Goal: Information Seeking & Learning: Learn about a topic

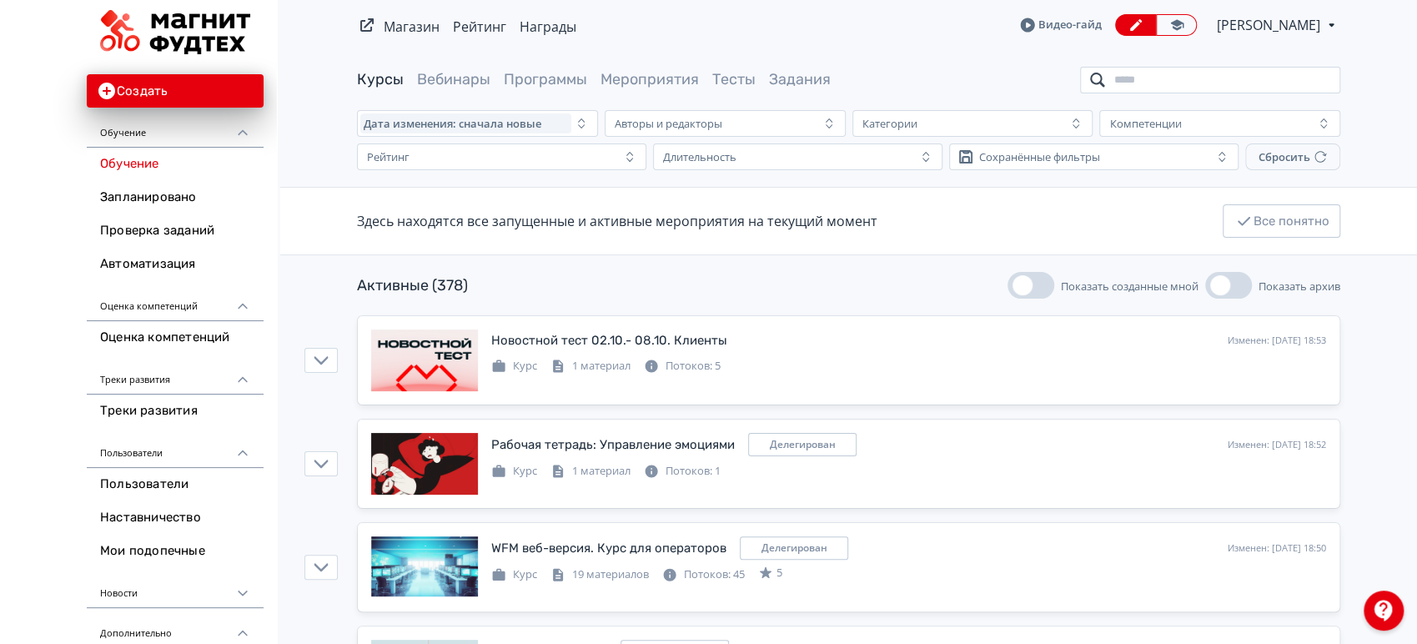
click at [1210, 91] on input "search" at bounding box center [1210, 80] width 260 height 27
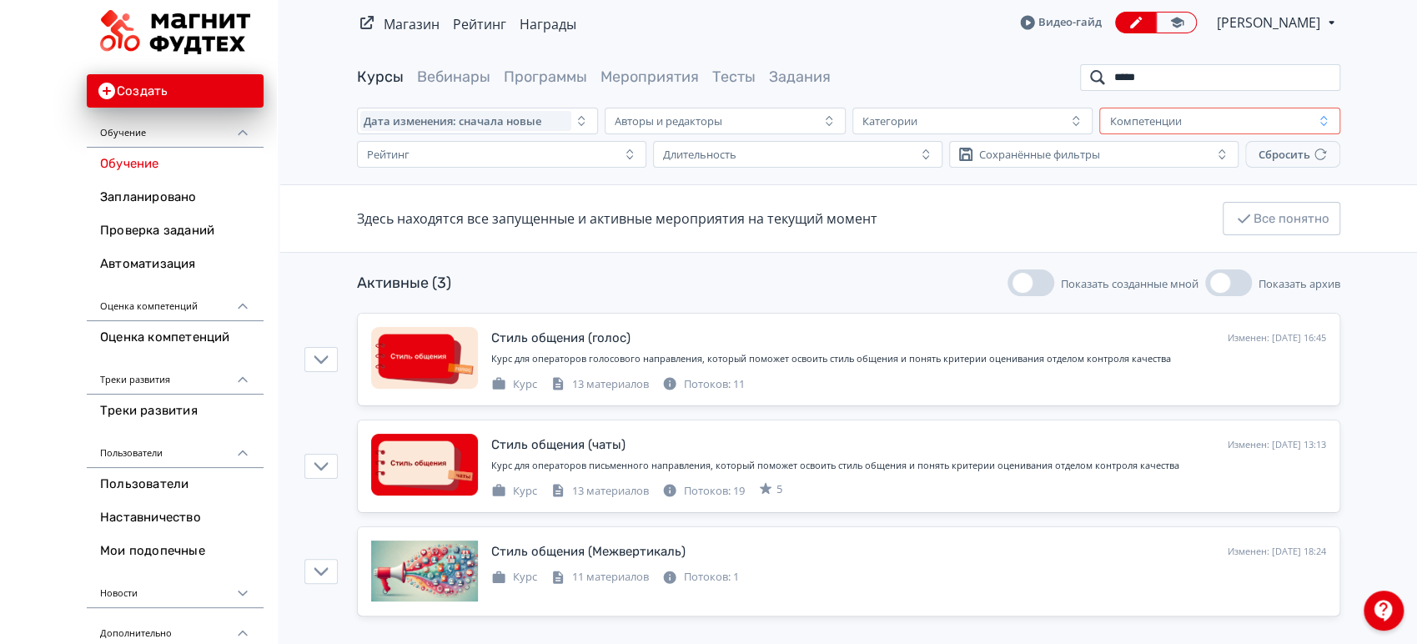
scroll to position [3, 0]
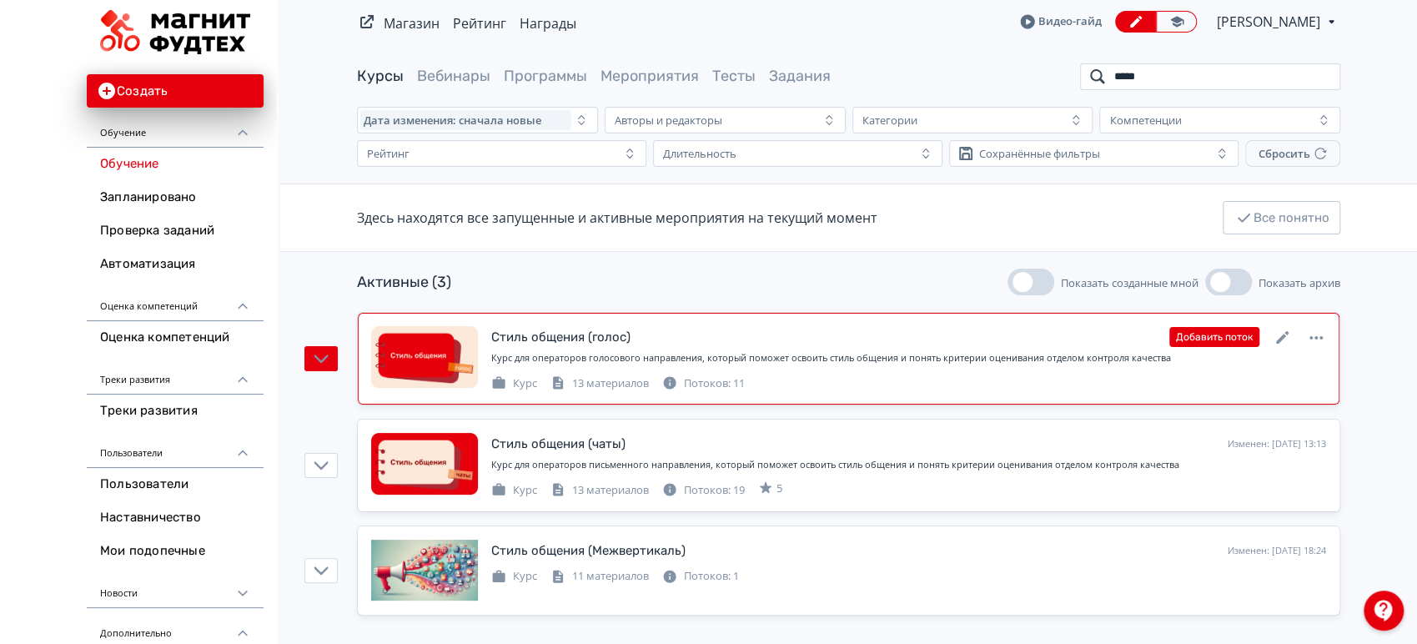
type input "*****"
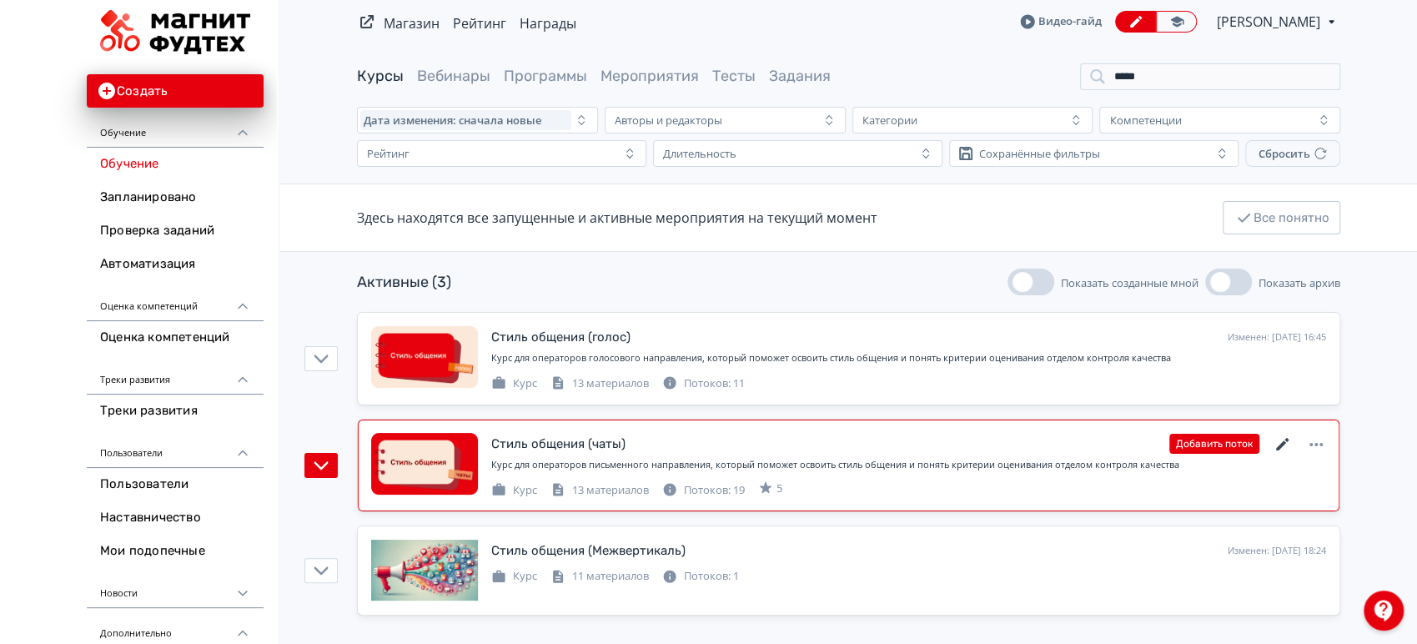
click at [1284, 440] on icon at bounding box center [1283, 444] width 20 height 20
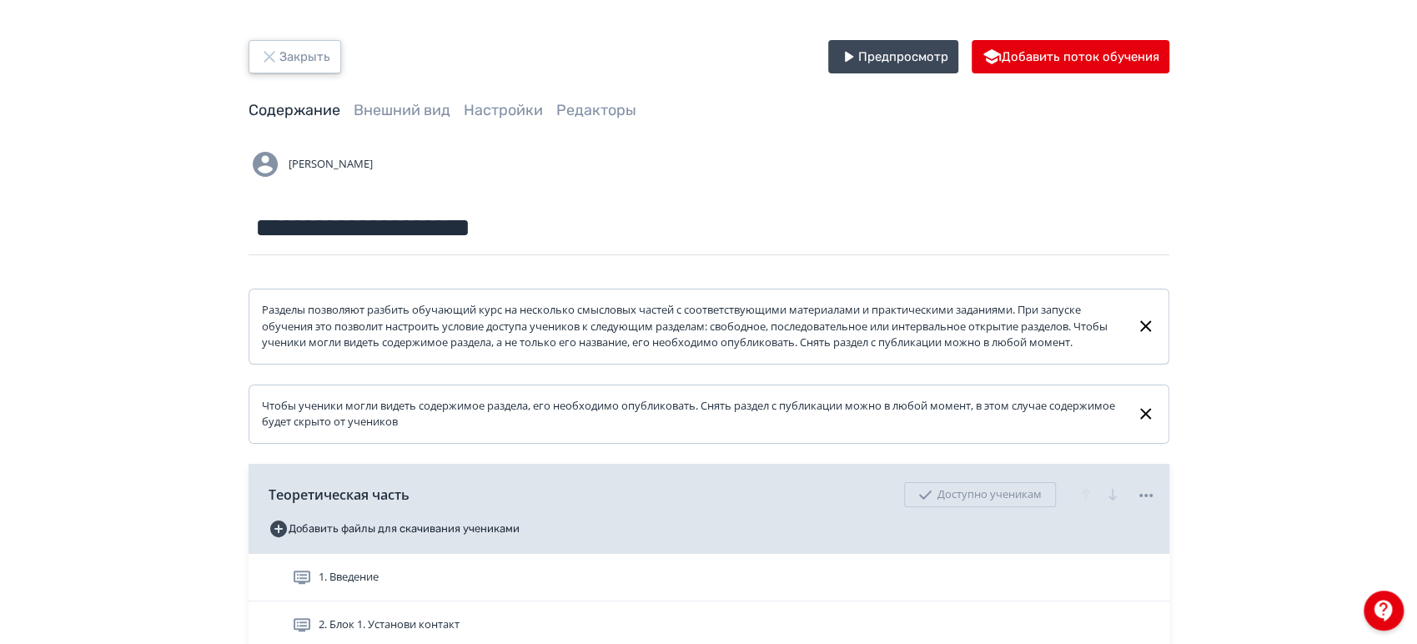
click at [289, 61] on button "Закрыть" at bounding box center [295, 56] width 93 height 33
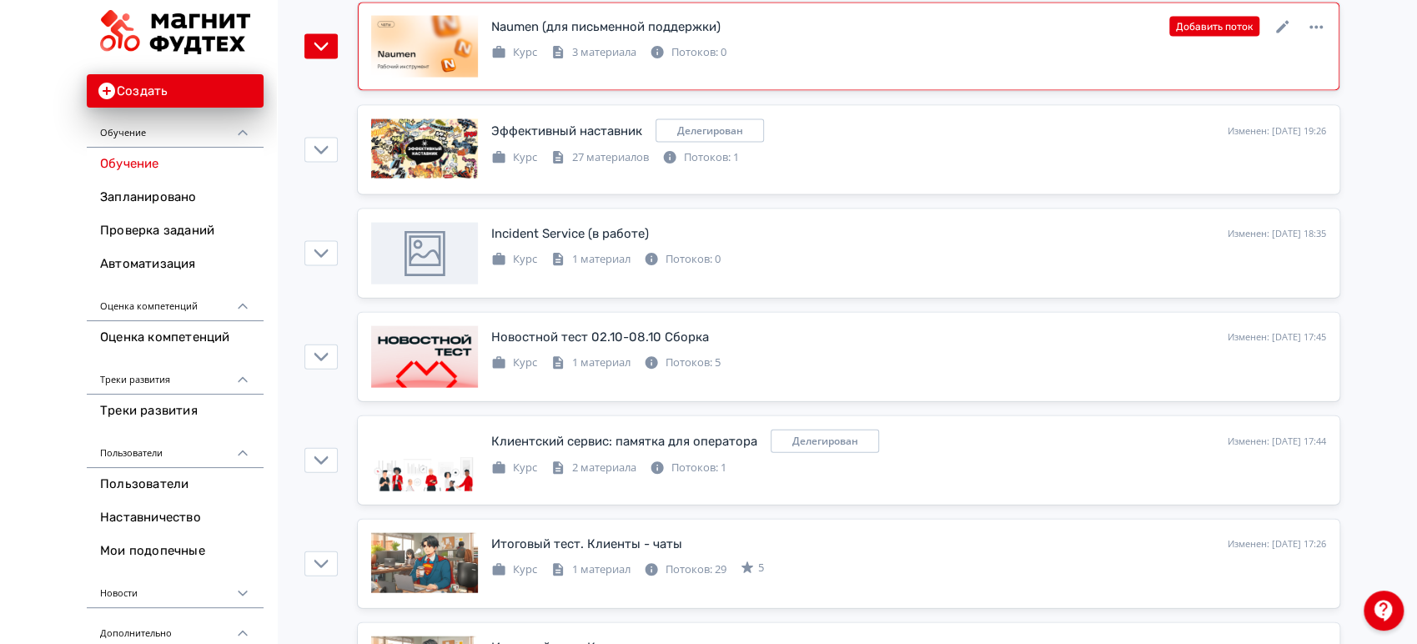
scroll to position [2408, 0]
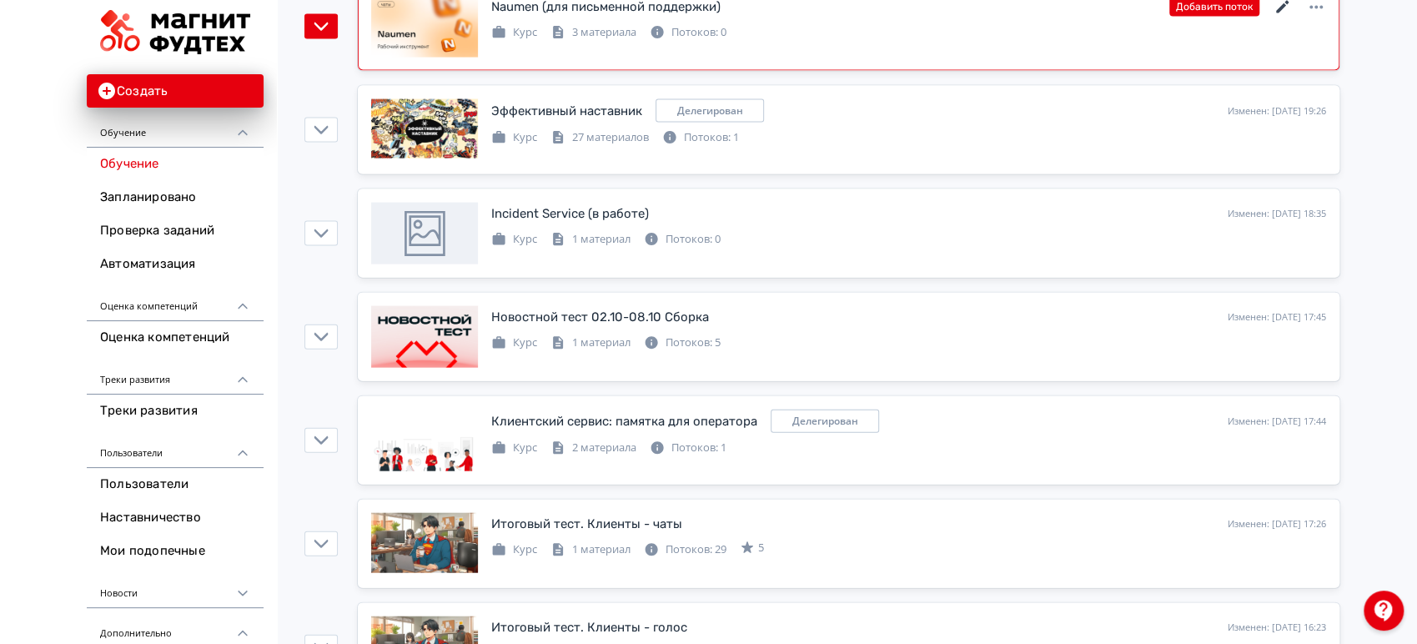
click at [1281, 5] on icon at bounding box center [1283, 7] width 20 height 20
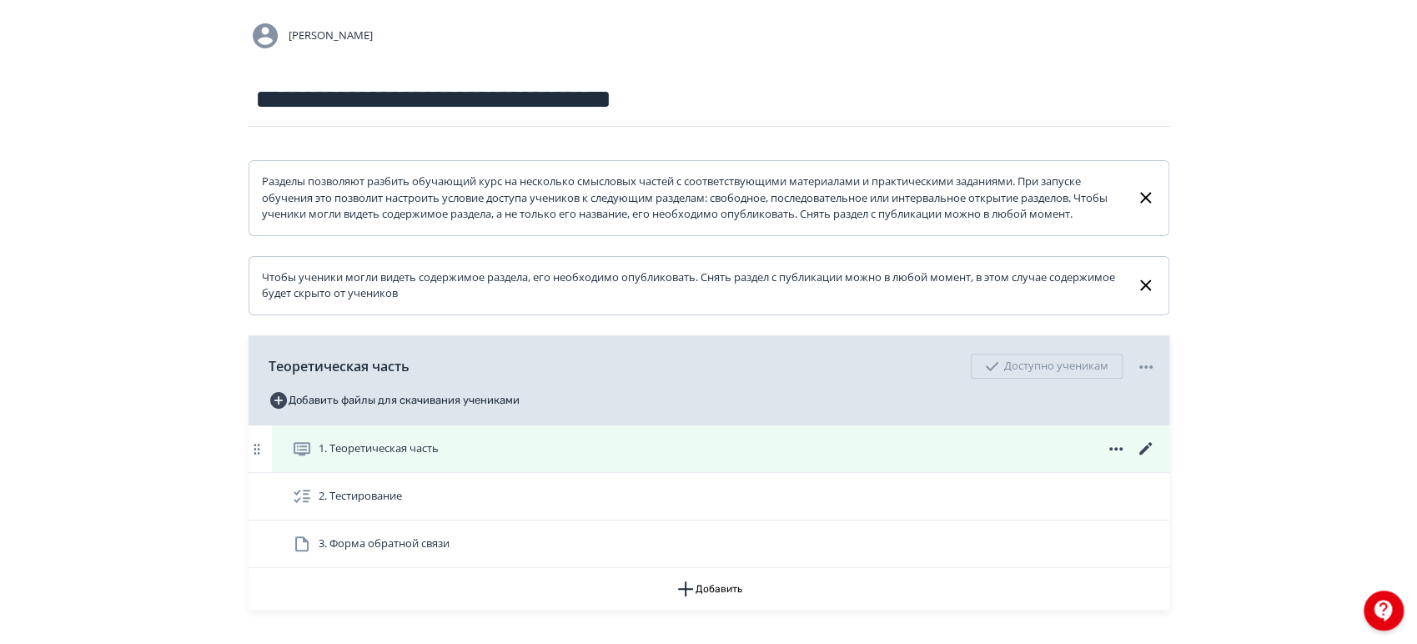
scroll to position [249, 0]
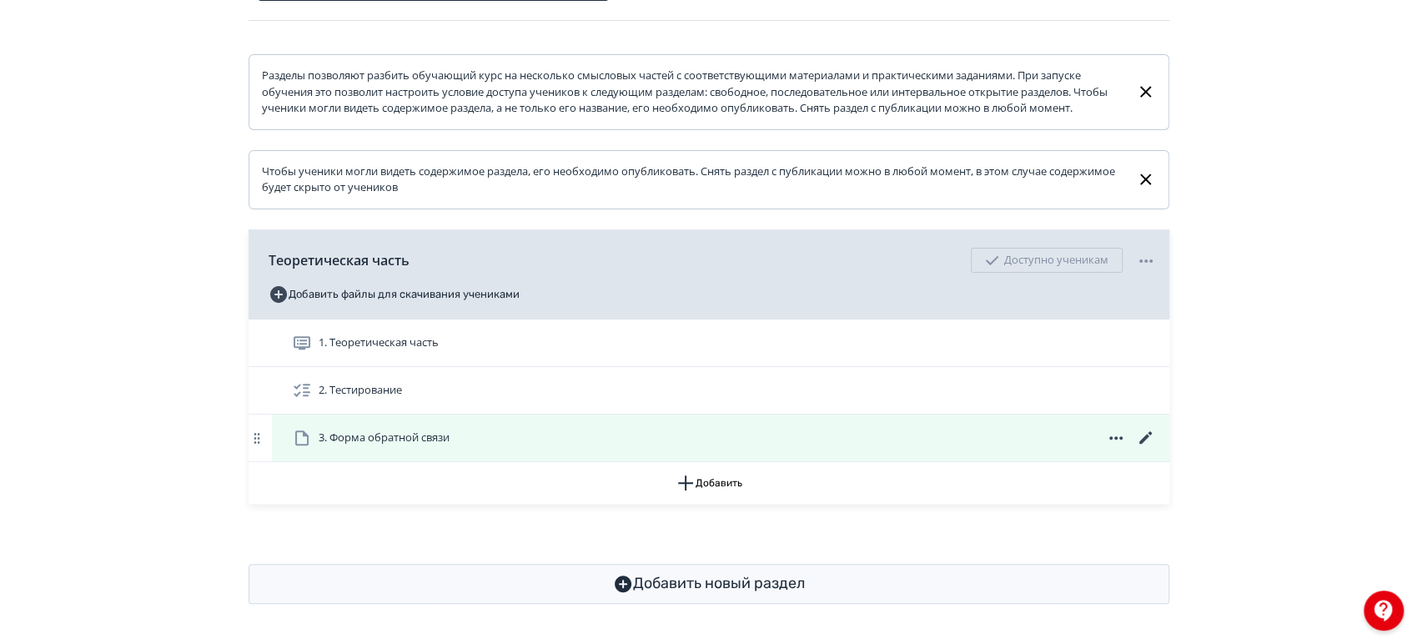
click at [375, 448] on div "3. Форма обратной связи" at bounding box center [720, 437] width 897 height 47
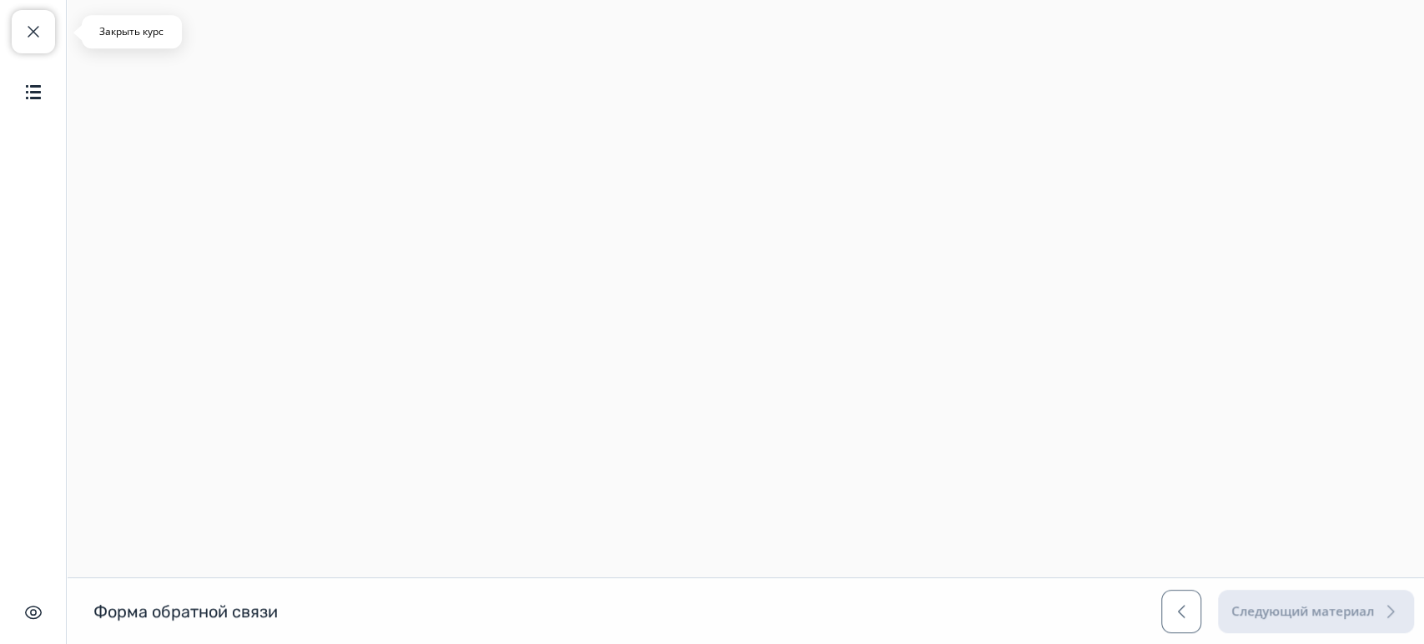
click at [33, 28] on span "button" at bounding box center [33, 32] width 20 height 20
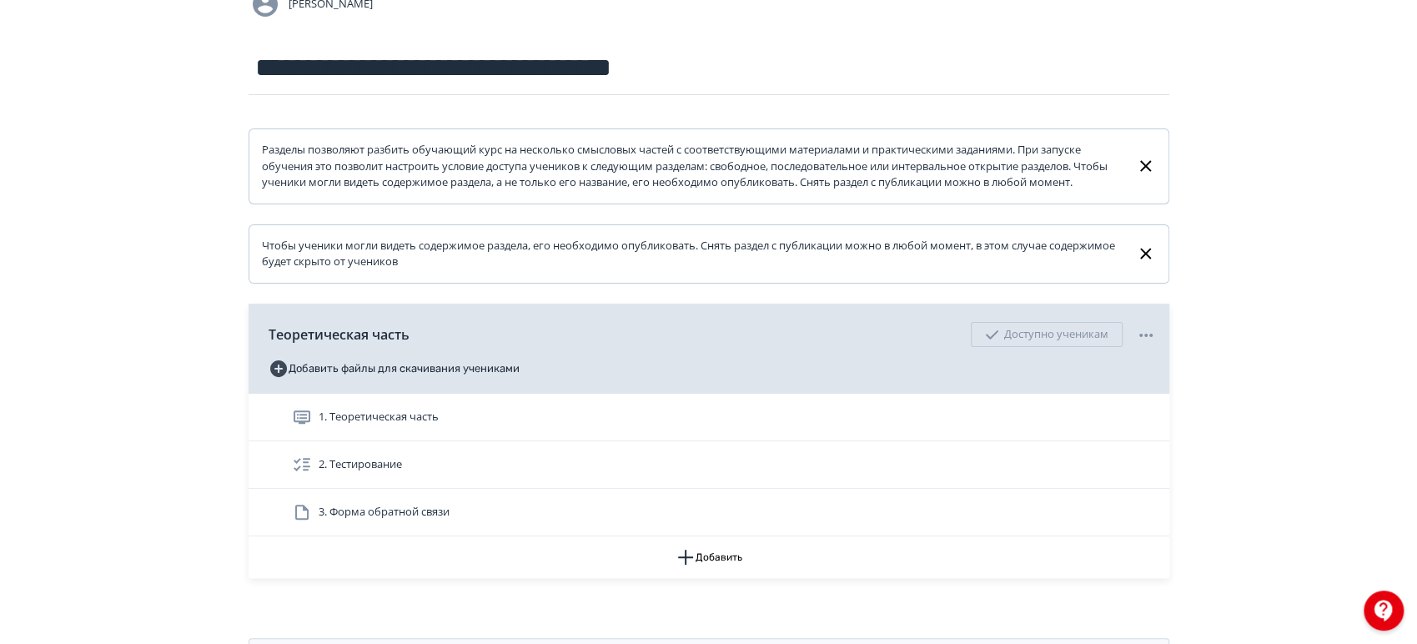
scroll to position [249, 0]
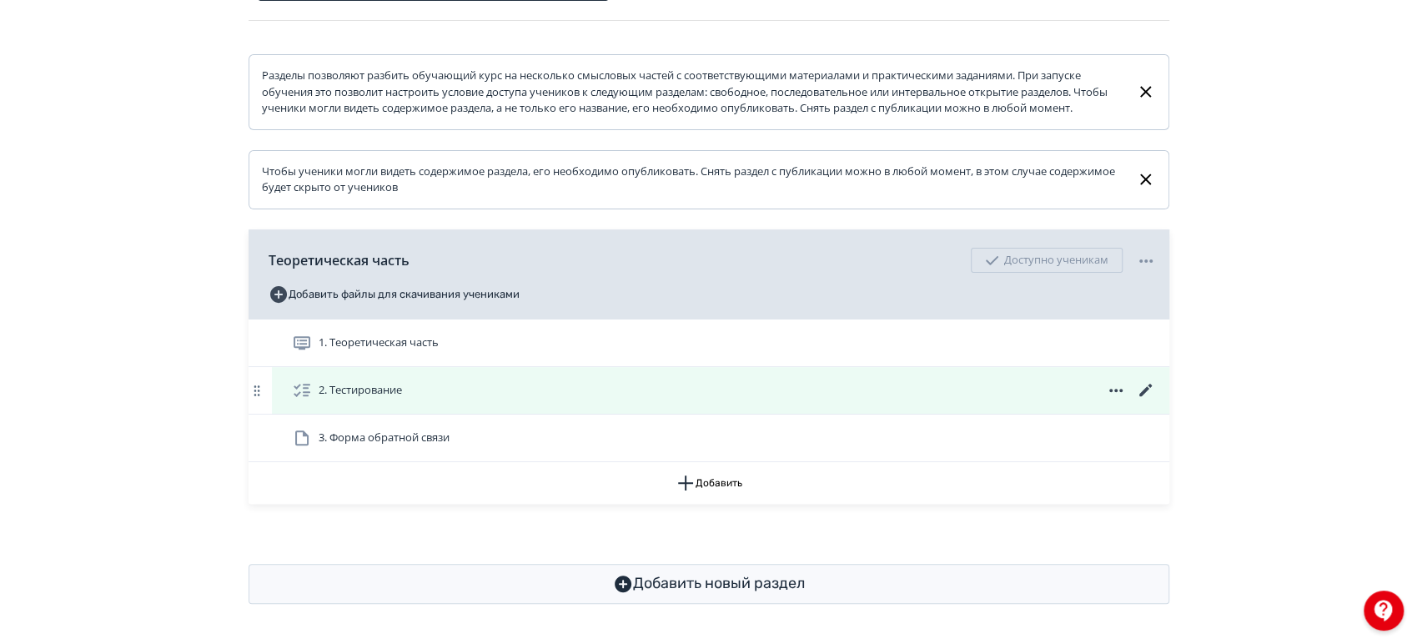
click at [741, 397] on div "2. Тестирование" at bounding box center [724, 390] width 864 height 20
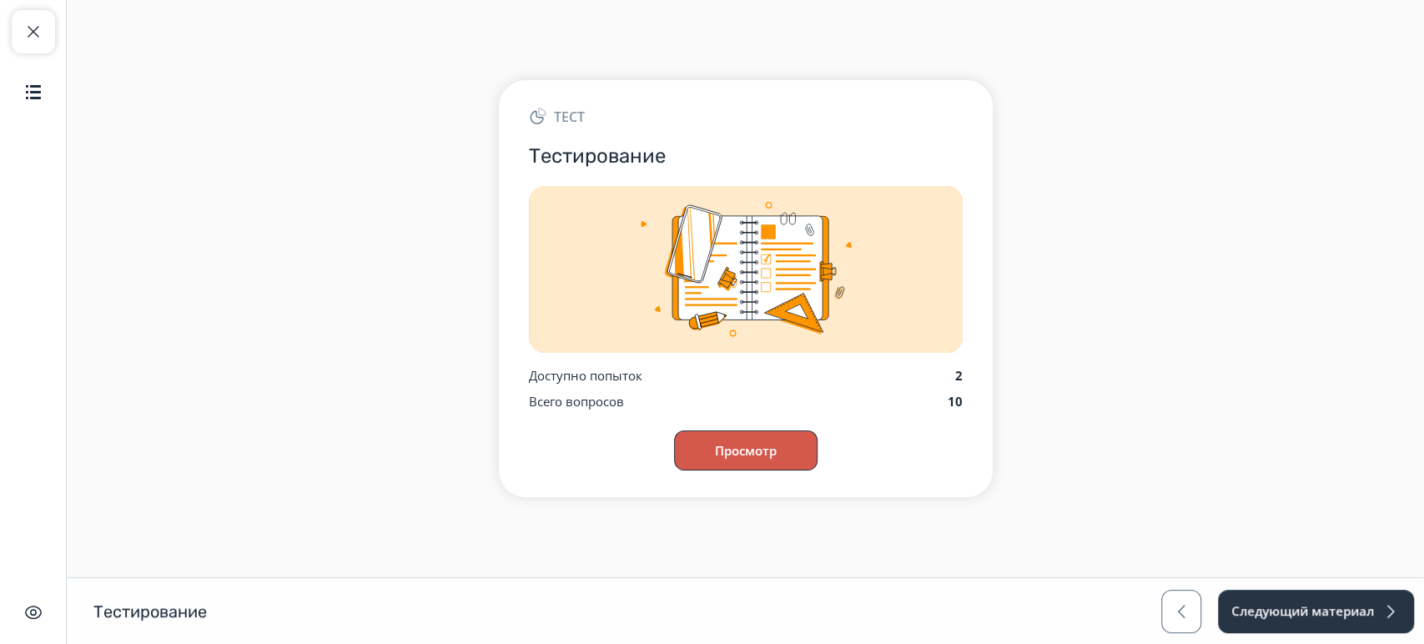
click at [715, 444] on button "Просмотр" at bounding box center [745, 450] width 143 height 40
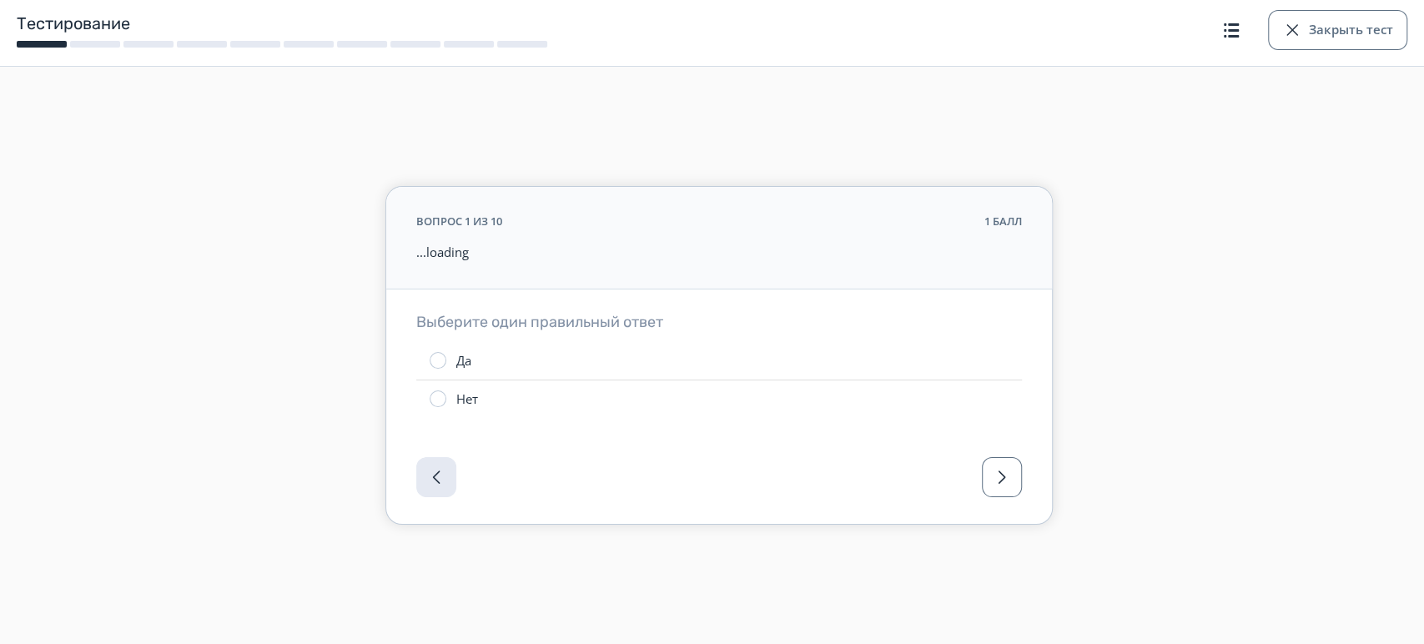
click at [525, 373] on label "Да" at bounding box center [718, 361] width 605 height 38
click at [1000, 470] on span "button" at bounding box center [1002, 477] width 20 height 20
click at [1321, 31] on button "Закрыть тест" at bounding box center [1337, 30] width 139 height 40
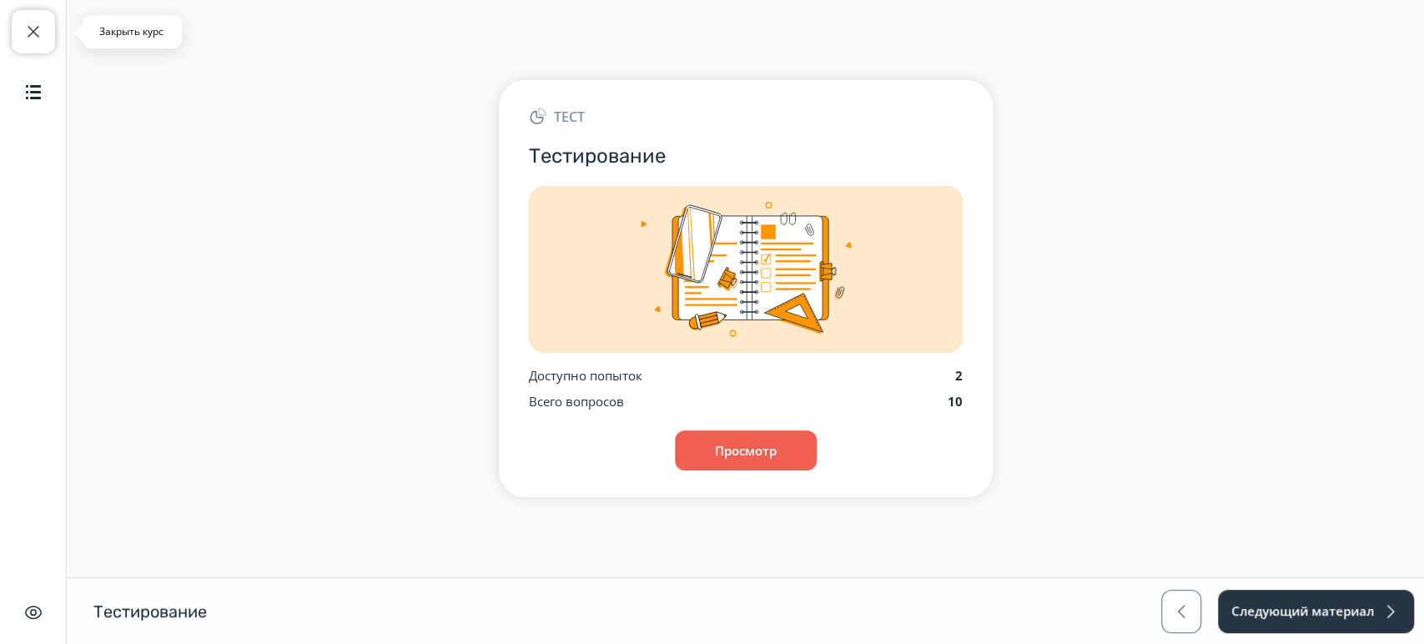
click at [53, 44] on button "Закрыть курс" at bounding box center [33, 31] width 43 height 43
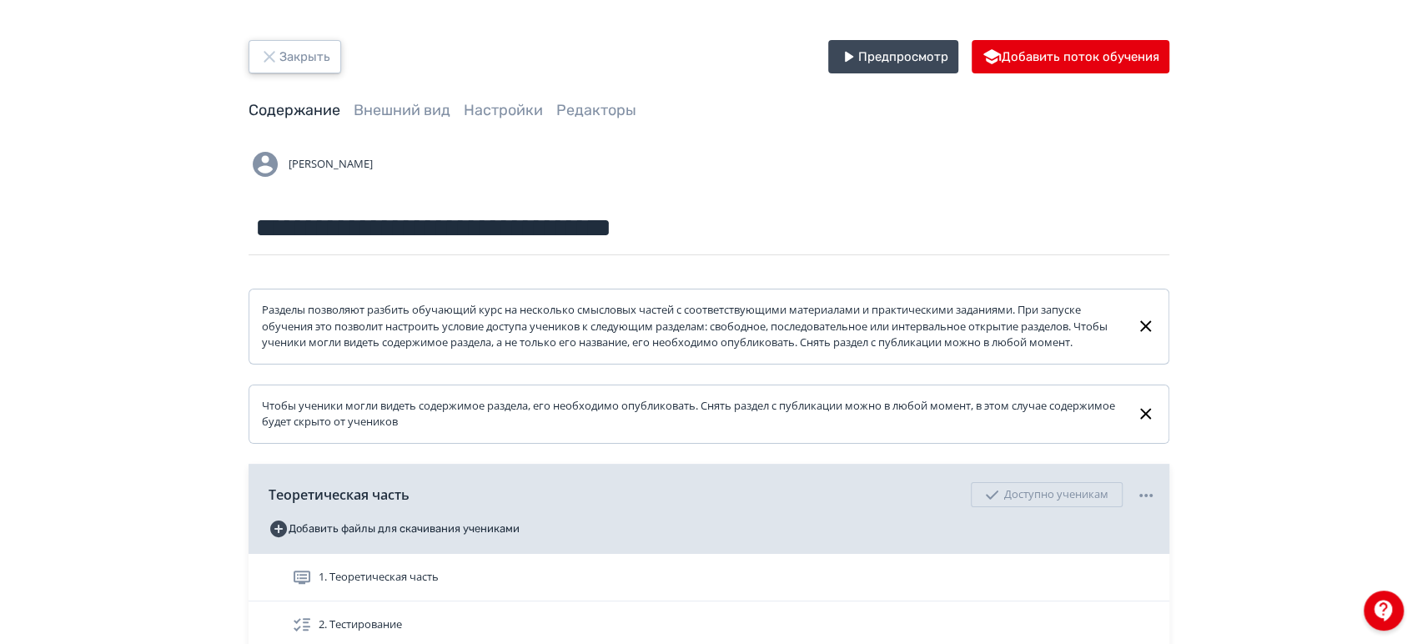
click at [314, 54] on button "Закрыть" at bounding box center [295, 56] width 93 height 33
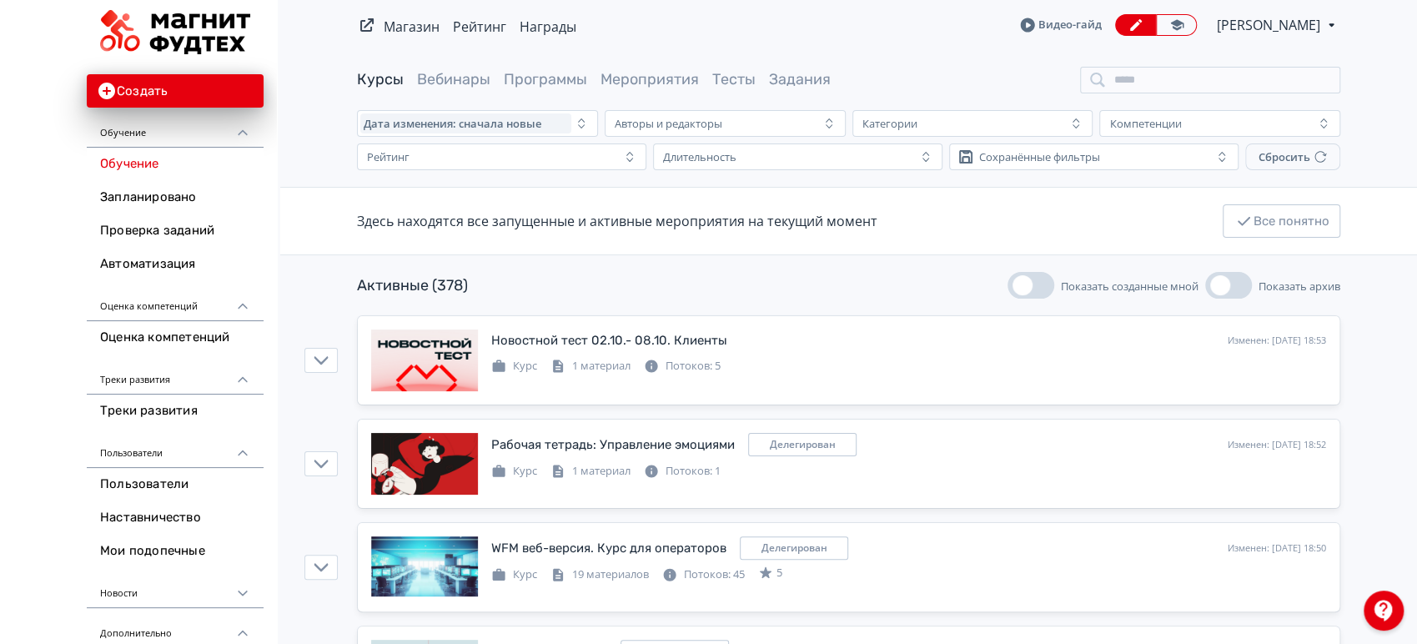
click at [1194, 36] on div "Магазин Рейтинг Награды Видео-гайд [PERSON_NAME] PRO Повысьте эффективность пла…" at bounding box center [848, 25] width 983 height 50
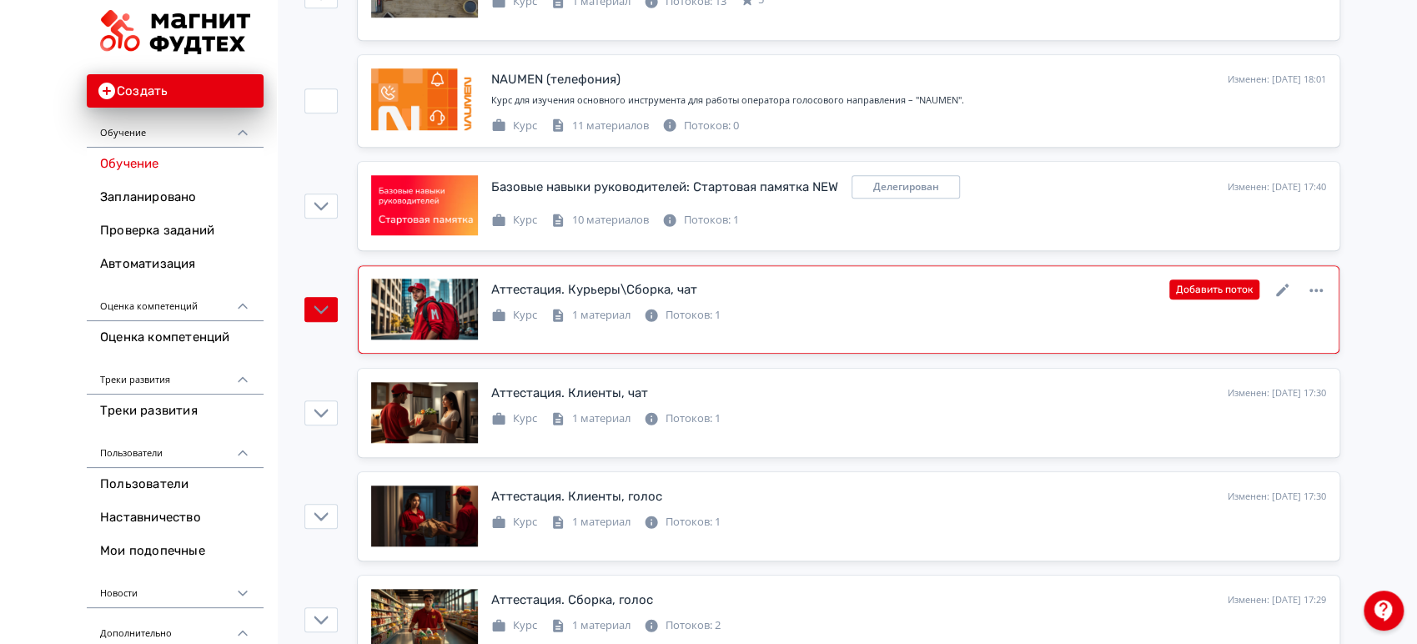
scroll to position [927, 0]
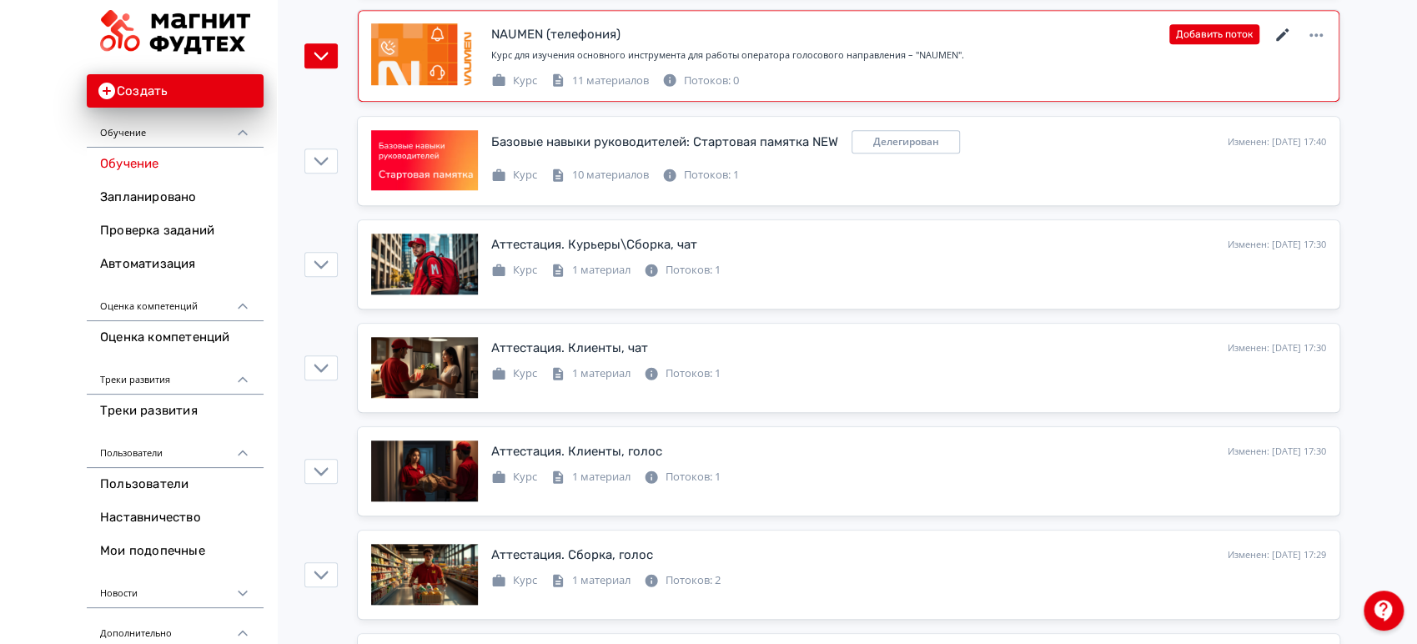
click at [1281, 28] on icon at bounding box center [1283, 35] width 20 height 20
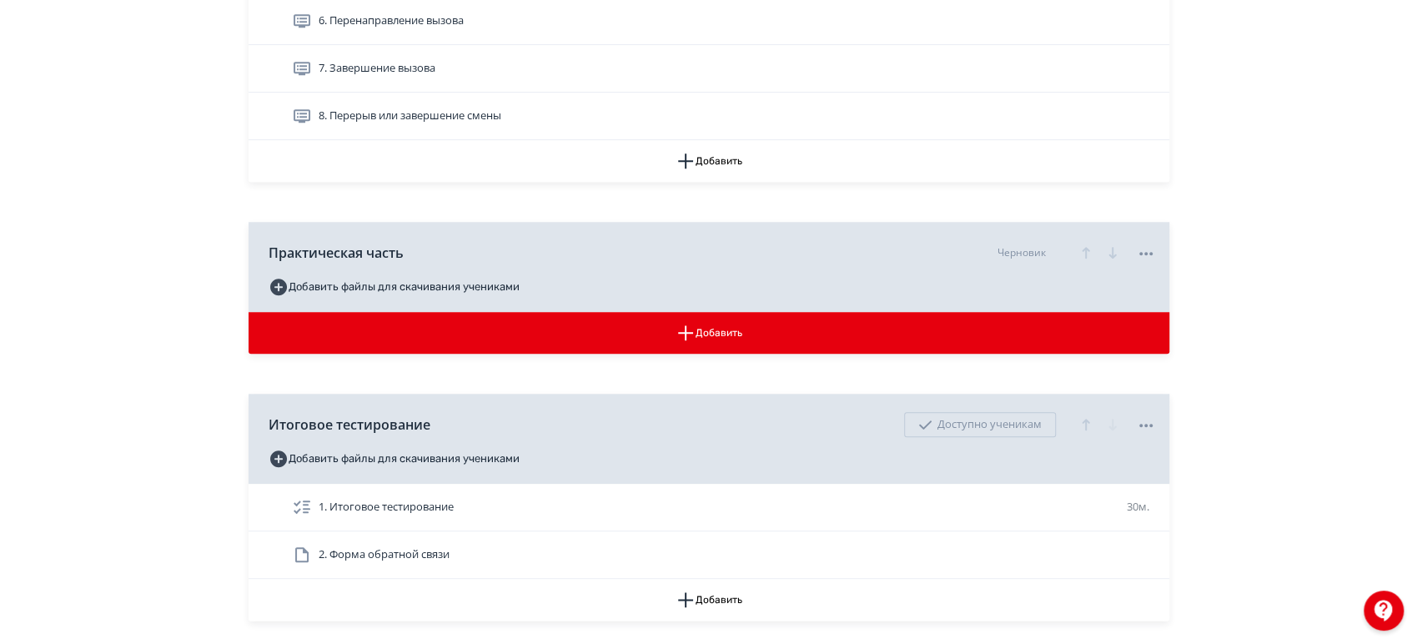
scroll to position [1145, 0]
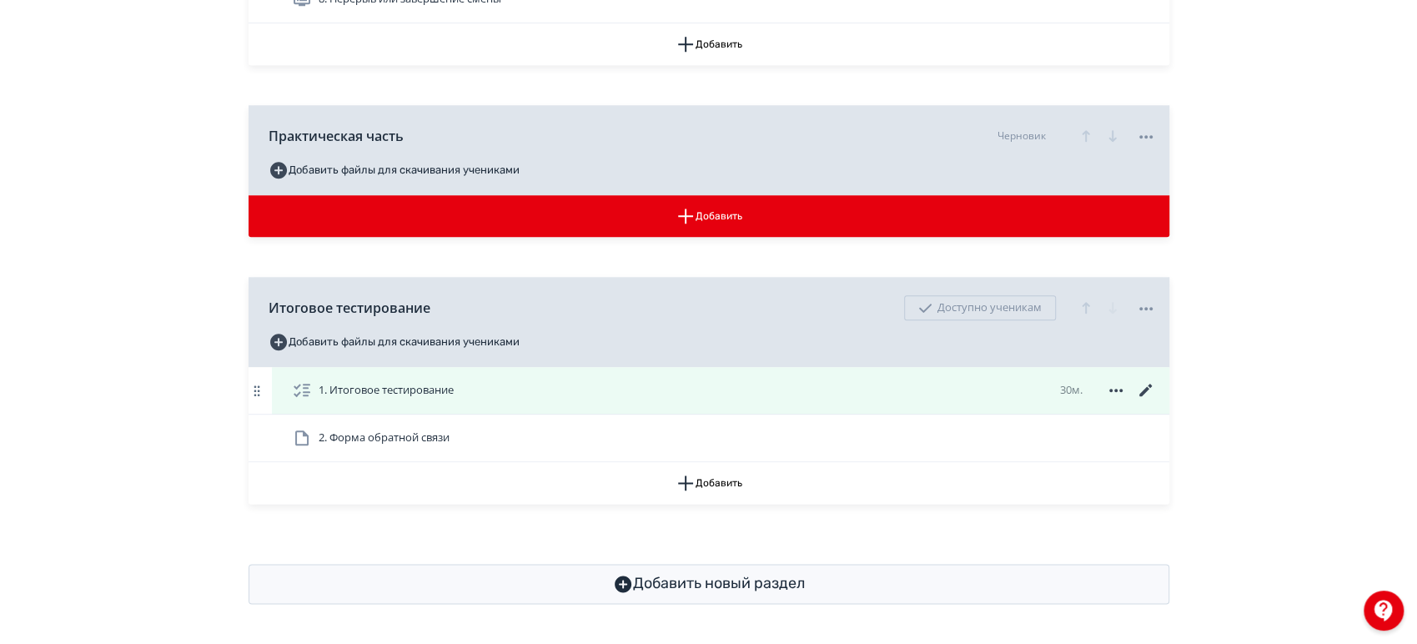
click at [1143, 392] on icon at bounding box center [1144, 390] width 13 height 13
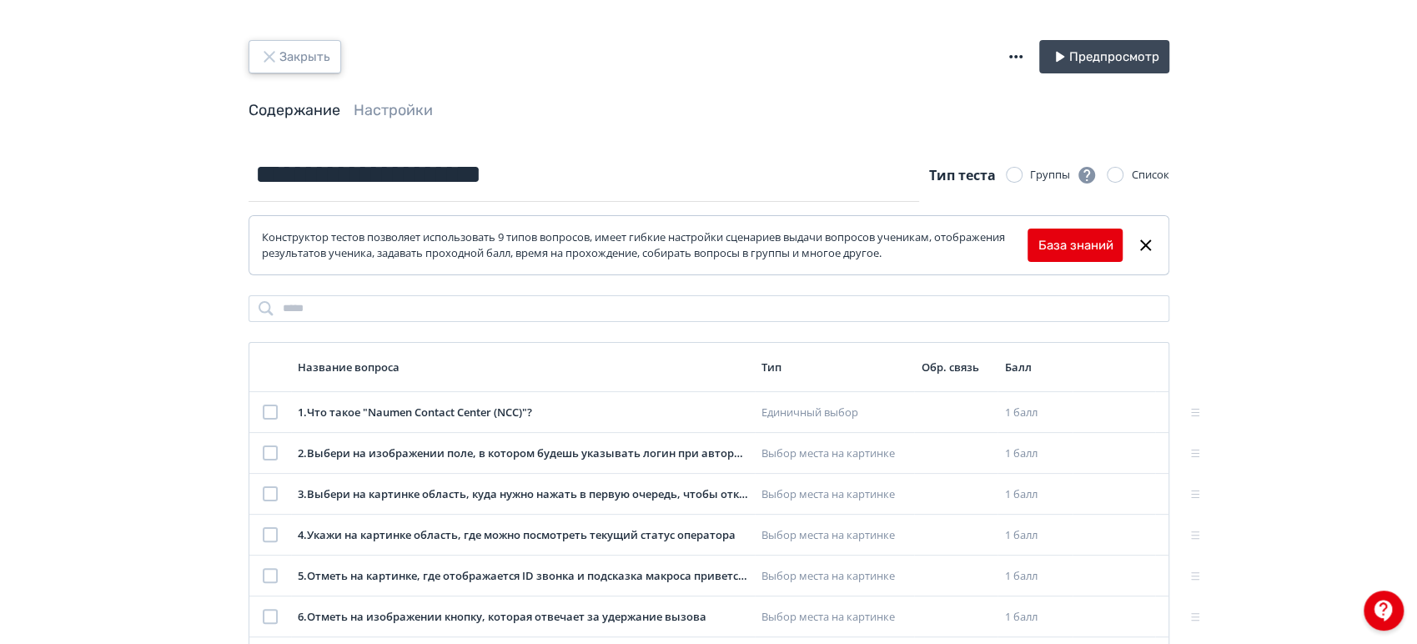
click at [310, 59] on button "Закрыть" at bounding box center [295, 56] width 93 height 33
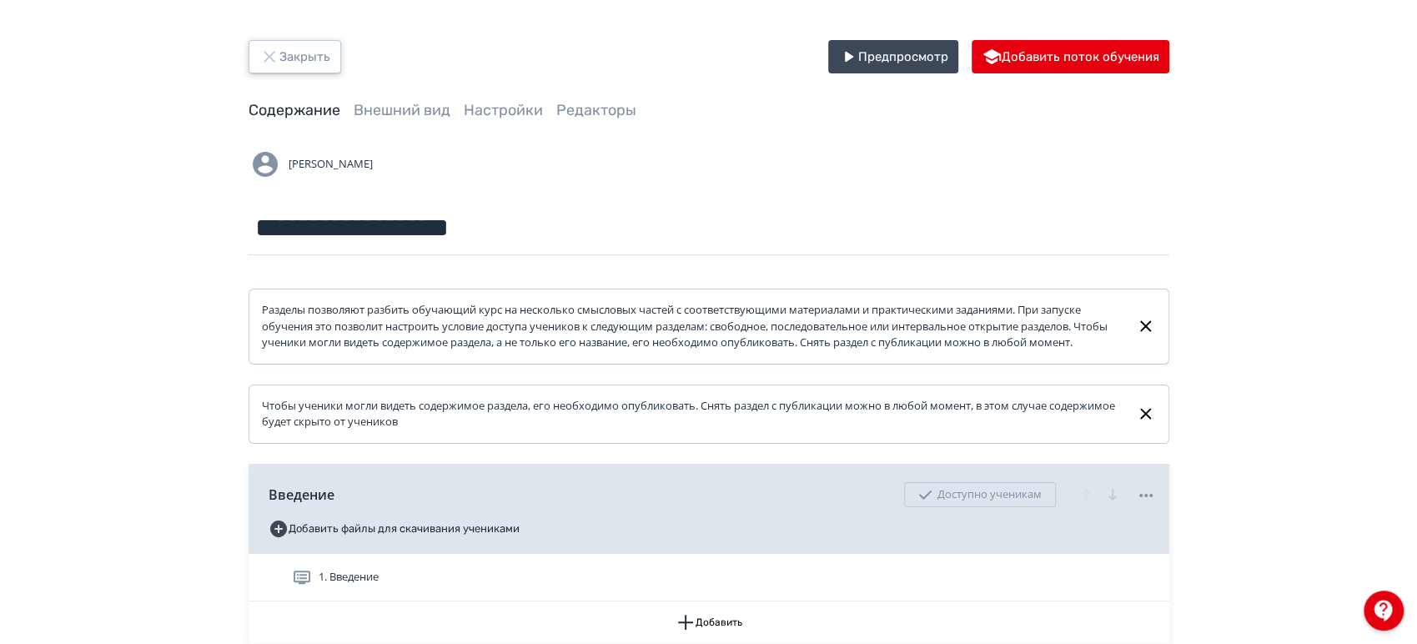
click at [309, 58] on button "Закрыть" at bounding box center [295, 56] width 93 height 33
